Goal: Information Seeking & Learning: Learn about a topic

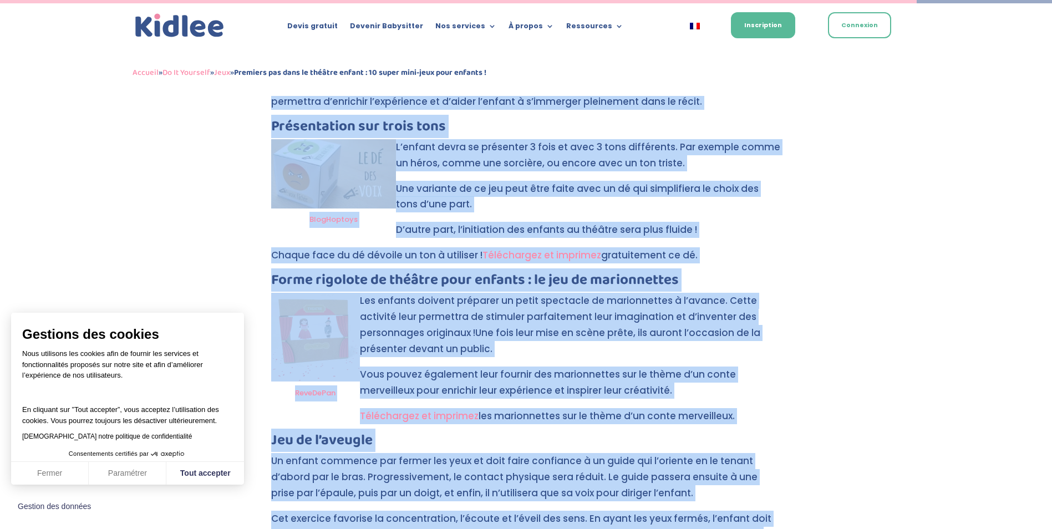
scroll to position [3281, 0]
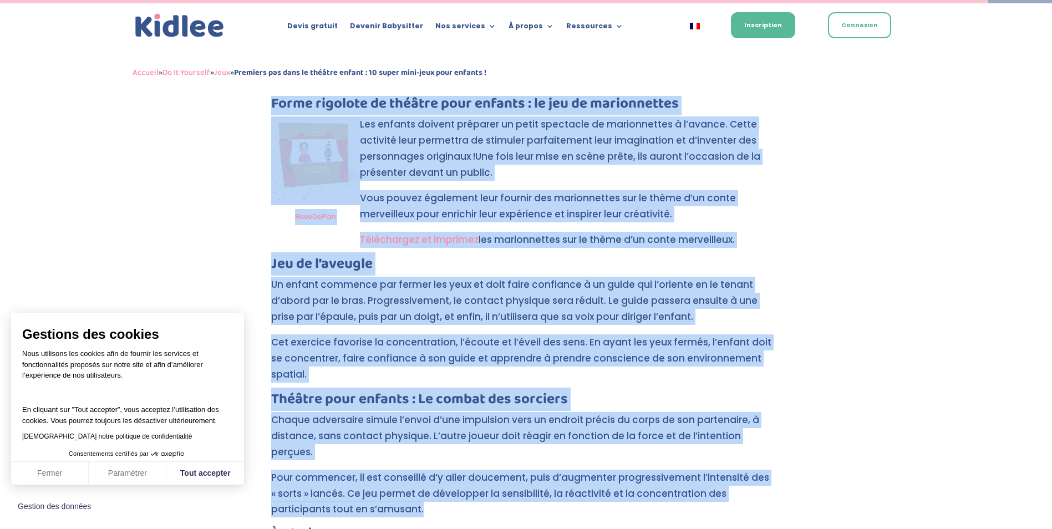
drag, startPoint x: 271, startPoint y: 105, endPoint x: 695, endPoint y: 445, distance: 543.0
copy div "Loremip dolo sitamet : Con 66 adi elit-sedd Eius te incidid u’labore etdolorem …"
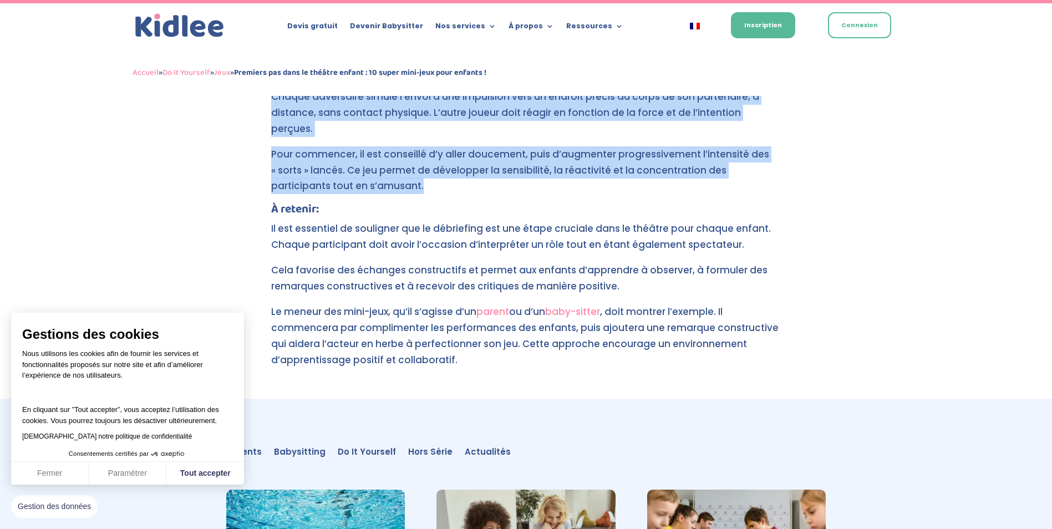
scroll to position [3614, 0]
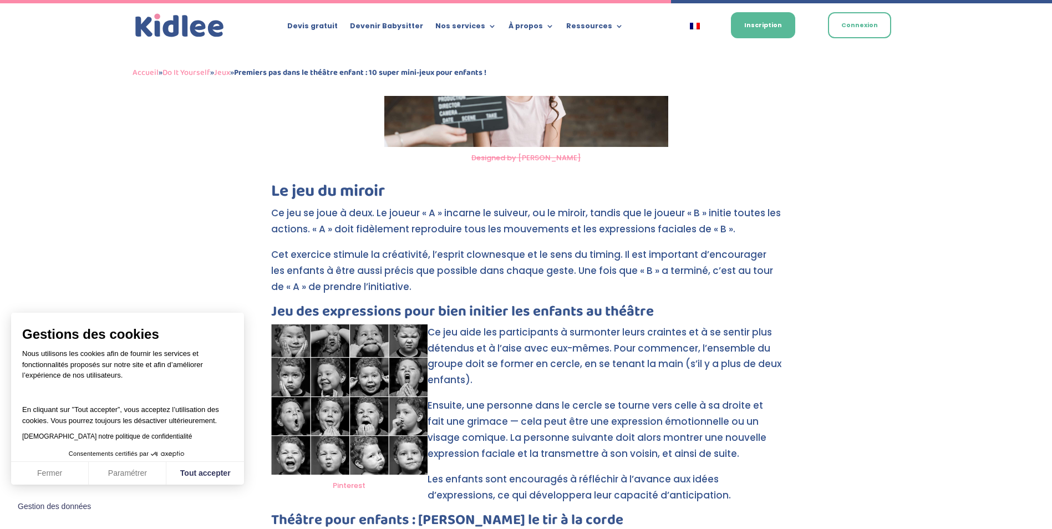
scroll to position [2227, 0]
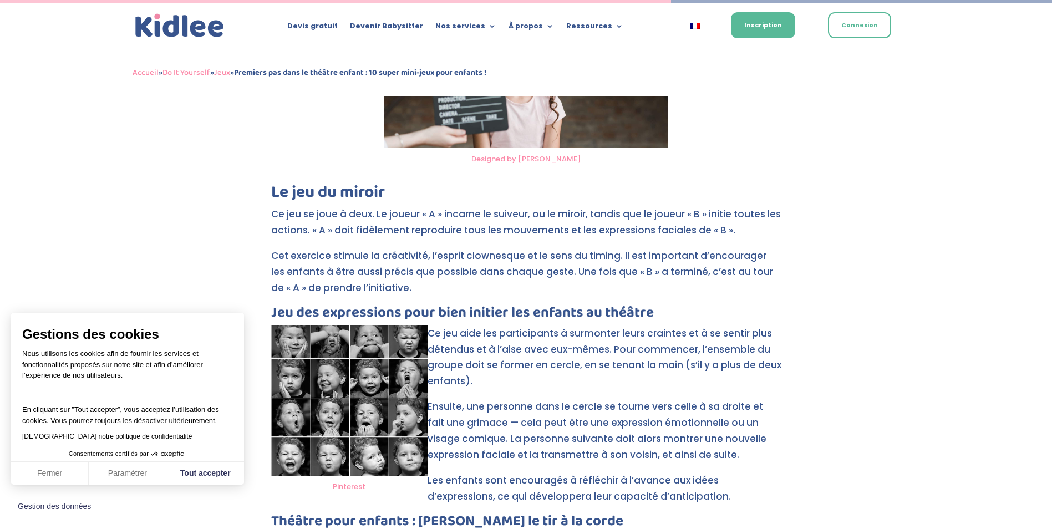
click at [492, 306] on h3 "Jeu des expressions pour bien initier les enfants au théâtre" at bounding box center [526, 316] width 510 height 20
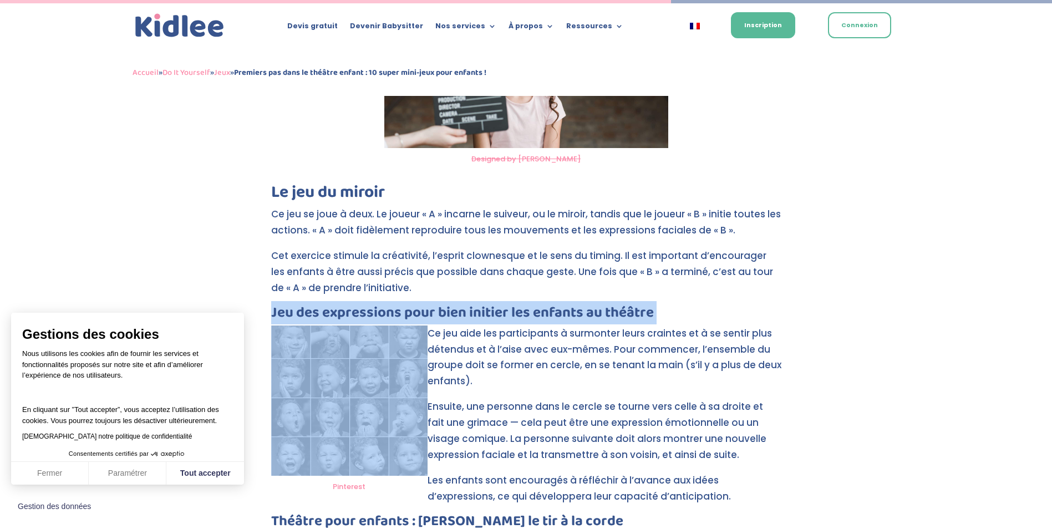
click at [492, 306] on h3 "Jeu des expressions pour bien initier les enfants au théâtre" at bounding box center [526, 316] width 510 height 20
copy div "Jeu des expressions pour bien initier les enfants au théâtre"
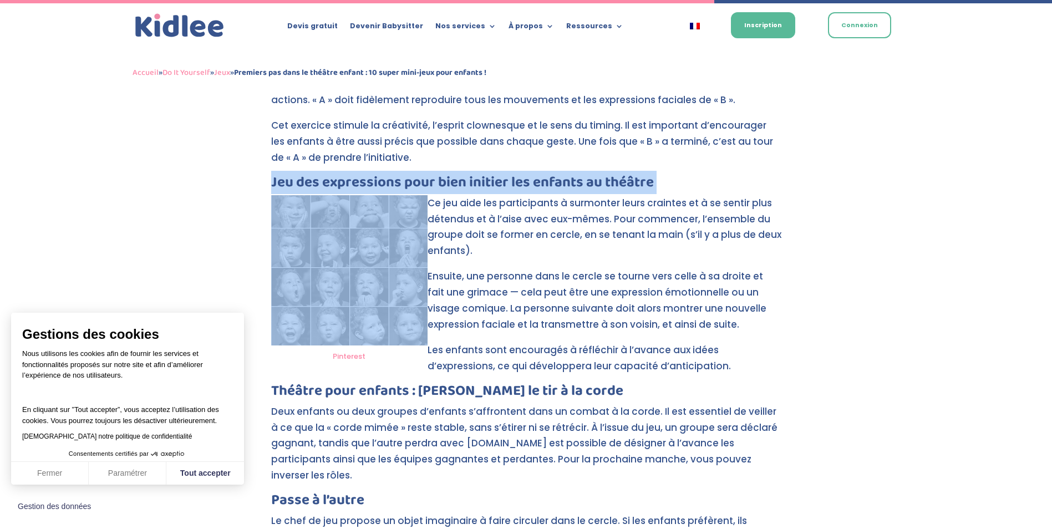
scroll to position [2393, 0]
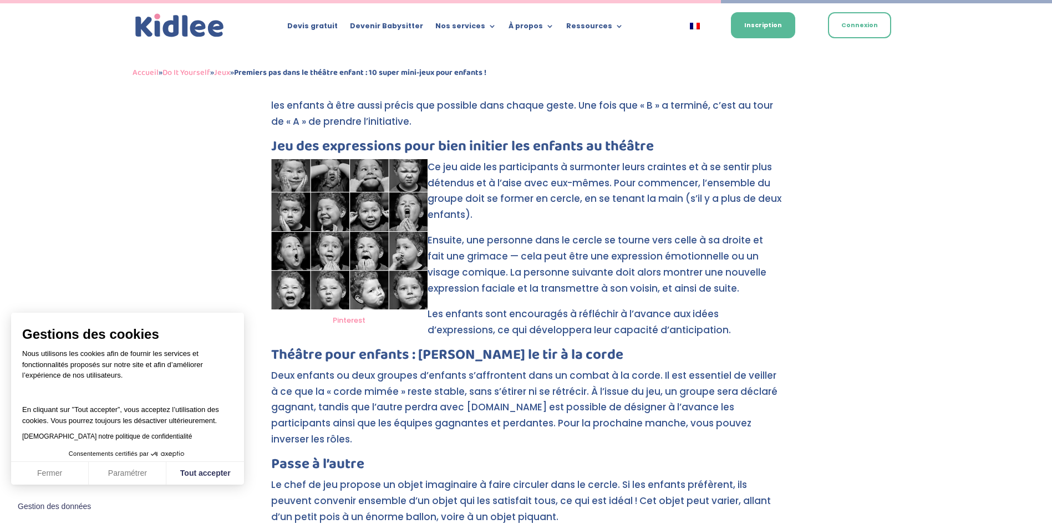
click at [687, 402] on p "Deux enfants ou deux groupes d’enfants s’affrontent dans un combat à la corde. …" at bounding box center [526, 413] width 510 height 90
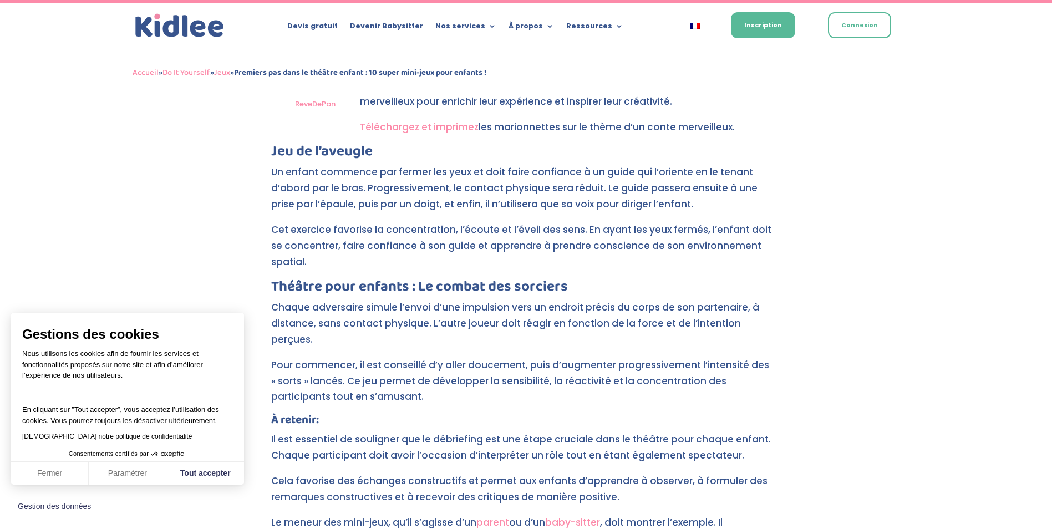
scroll to position [3392, 0]
